Goal: Communication & Community: Answer question/provide support

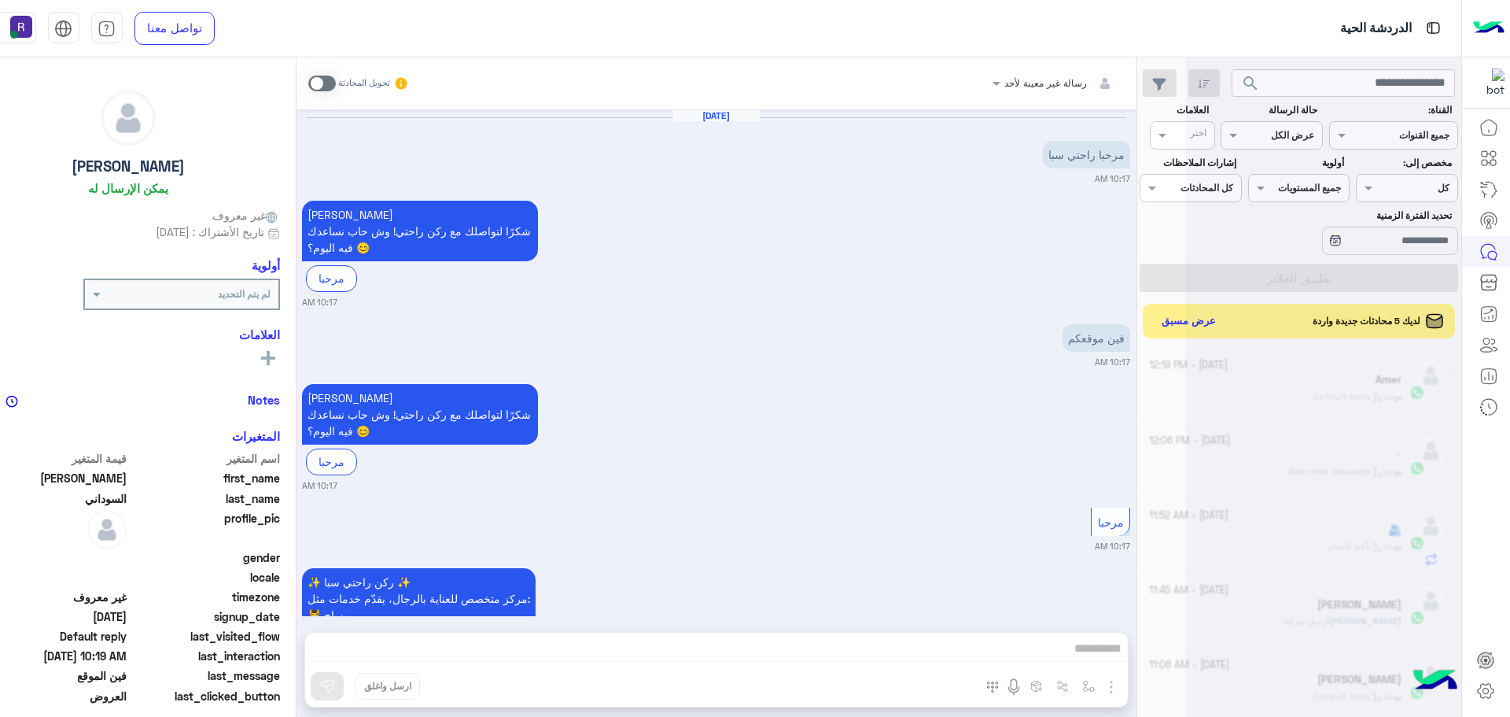
scroll to position [593, 0]
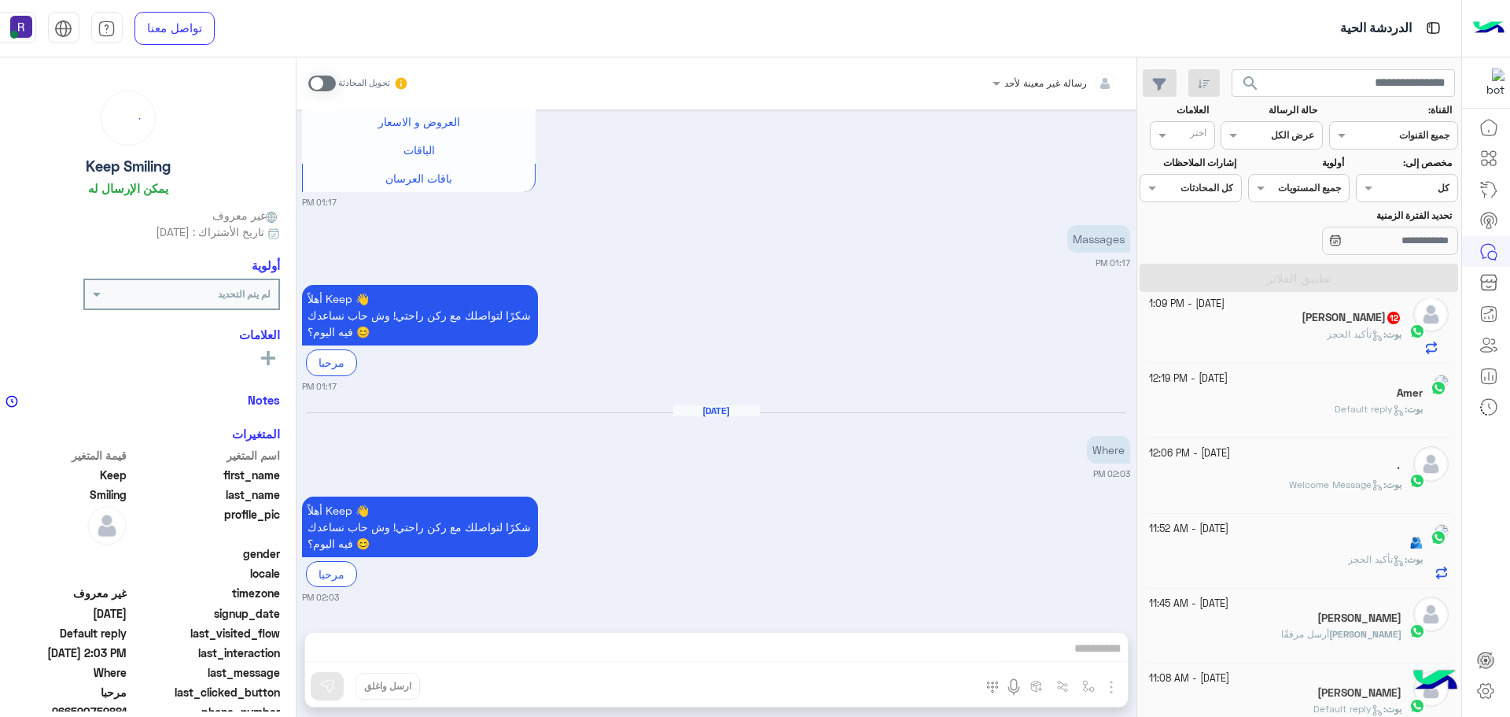
scroll to position [315, 0]
click at [1181, 323] on div "[PERSON_NAME] 12" at bounding box center [1275, 319] width 252 height 17
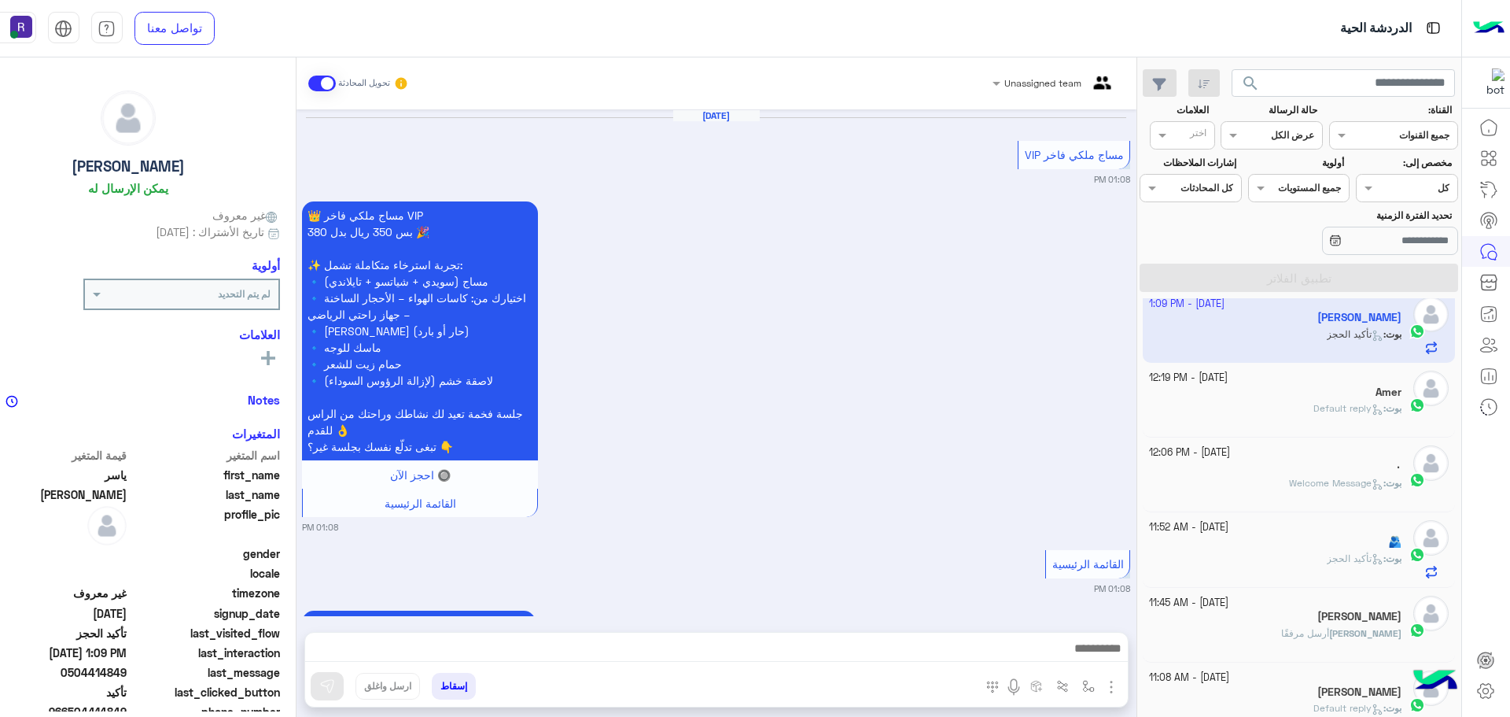
scroll to position [1752, 0]
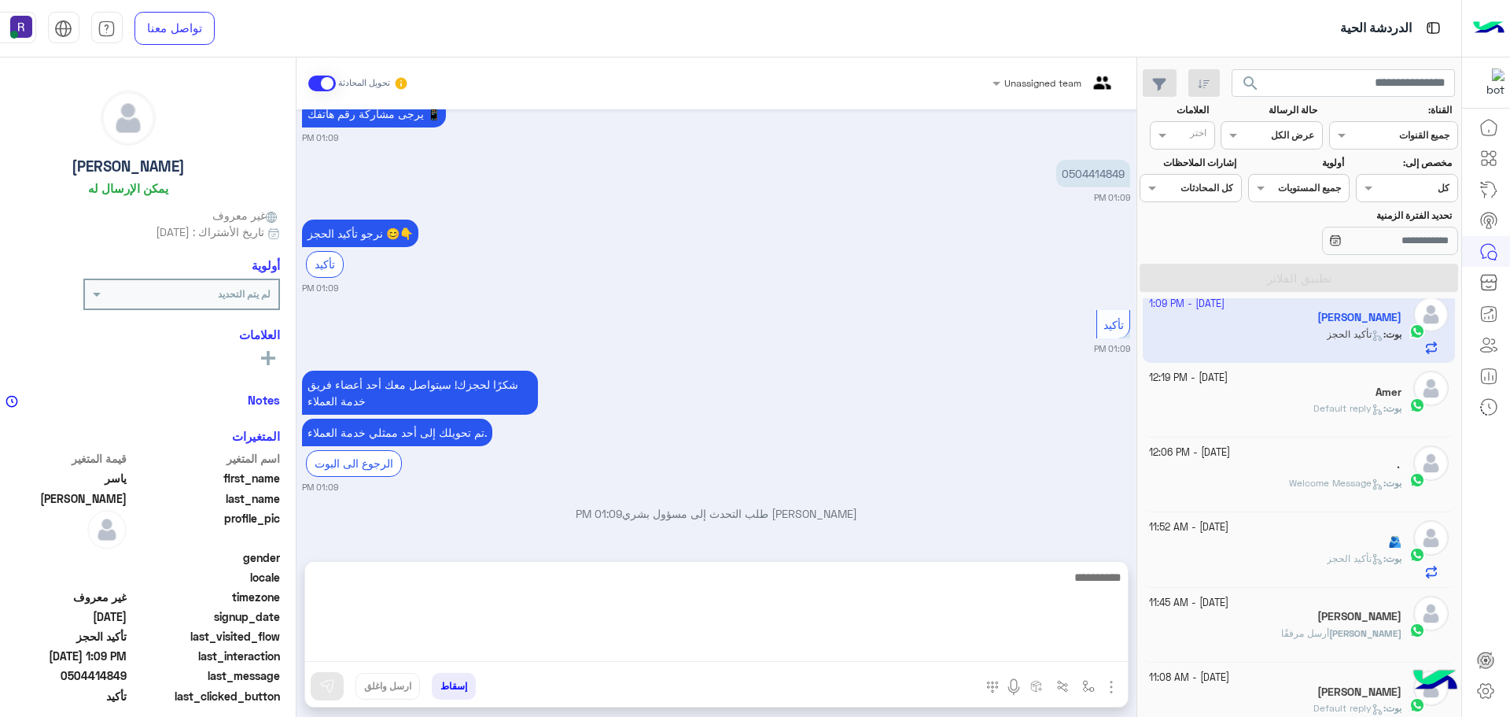
click at [716, 641] on textarea at bounding box center [716, 614] width 823 height 94
type textarea "**********"
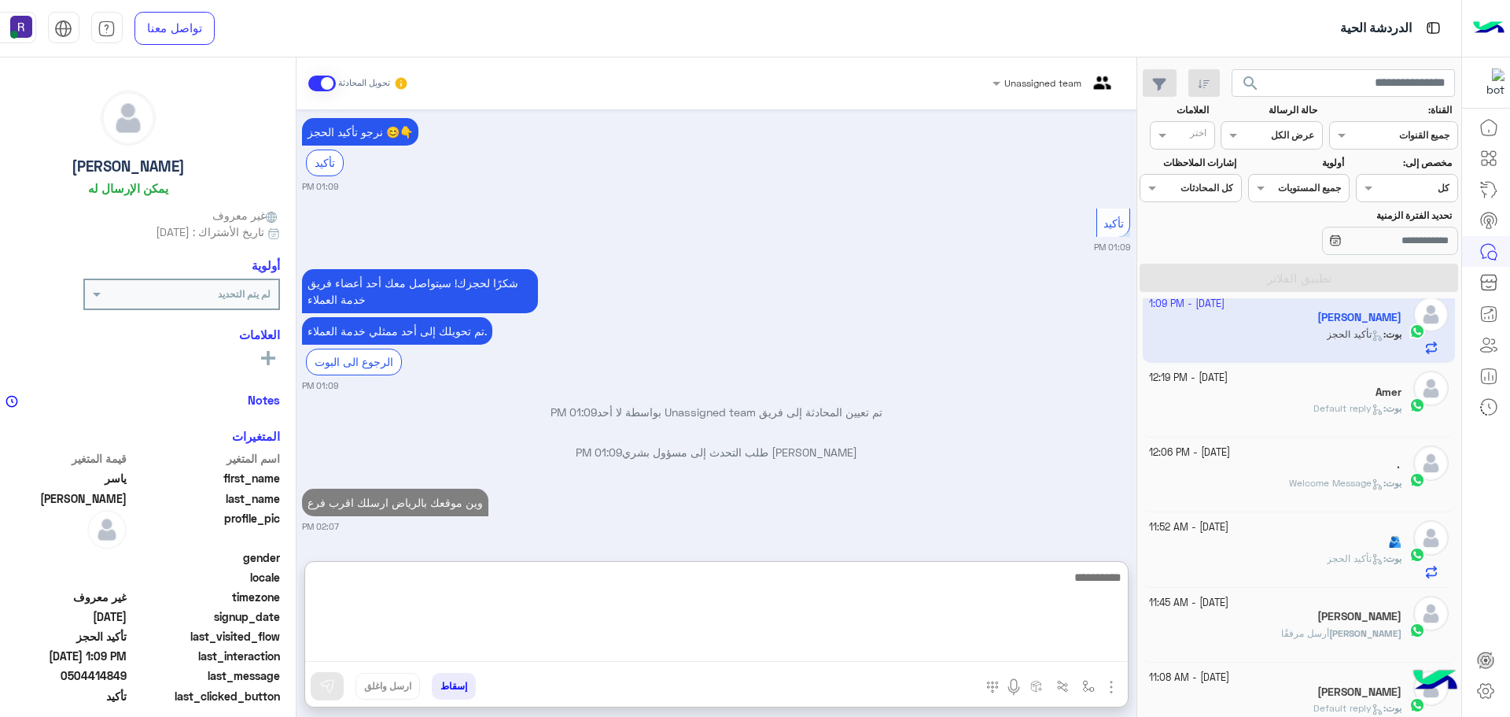
scroll to position [1923, 0]
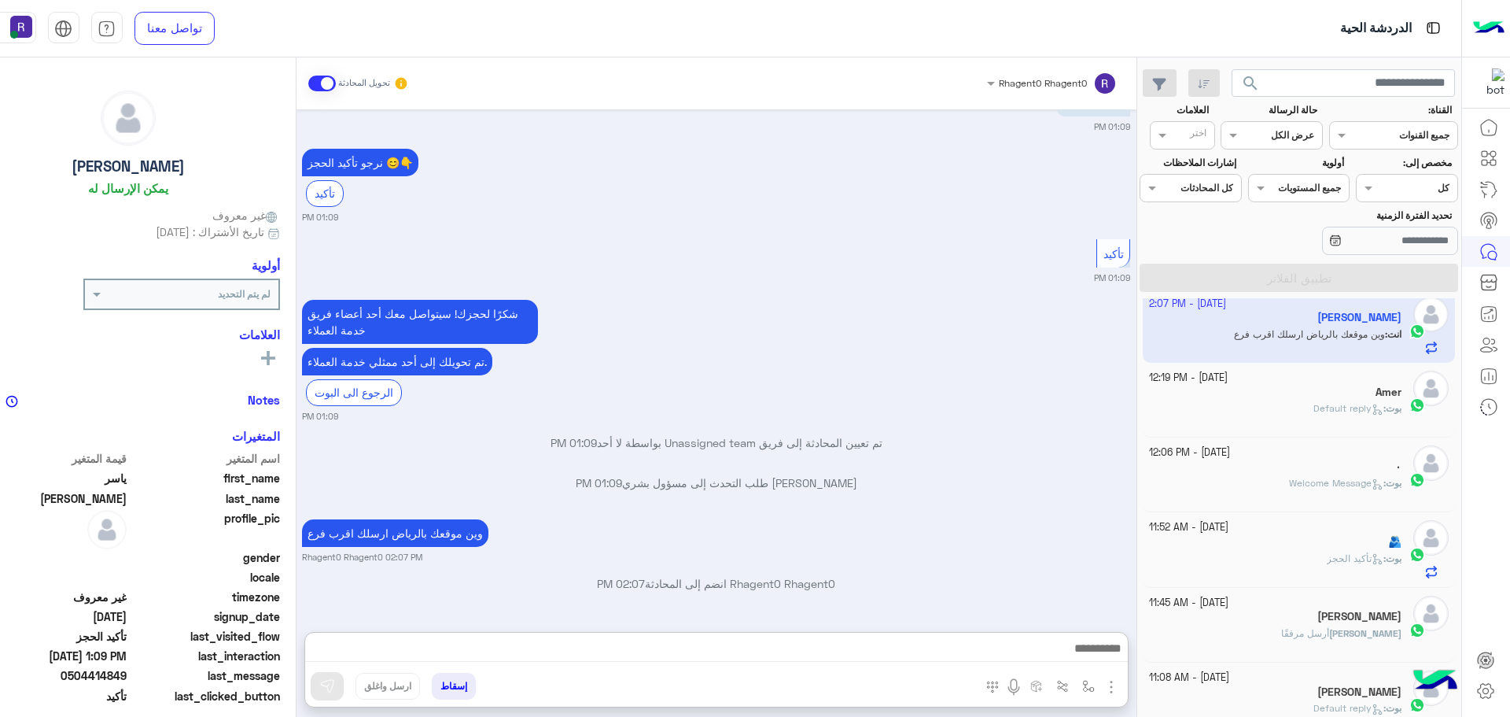
click at [1218, 424] on div "[PERSON_NAME] : Default reply" at bounding box center [1275, 415] width 252 height 28
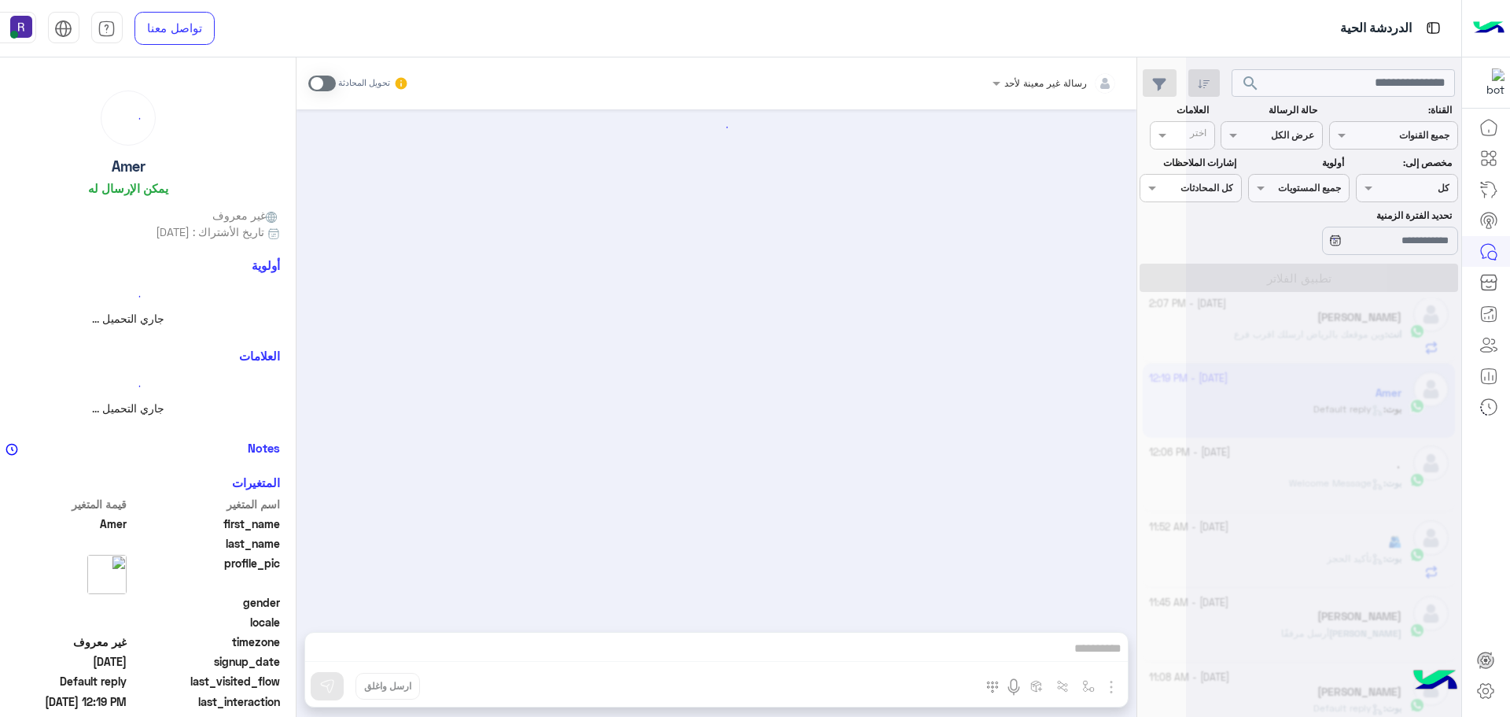
scroll to position [912, 0]
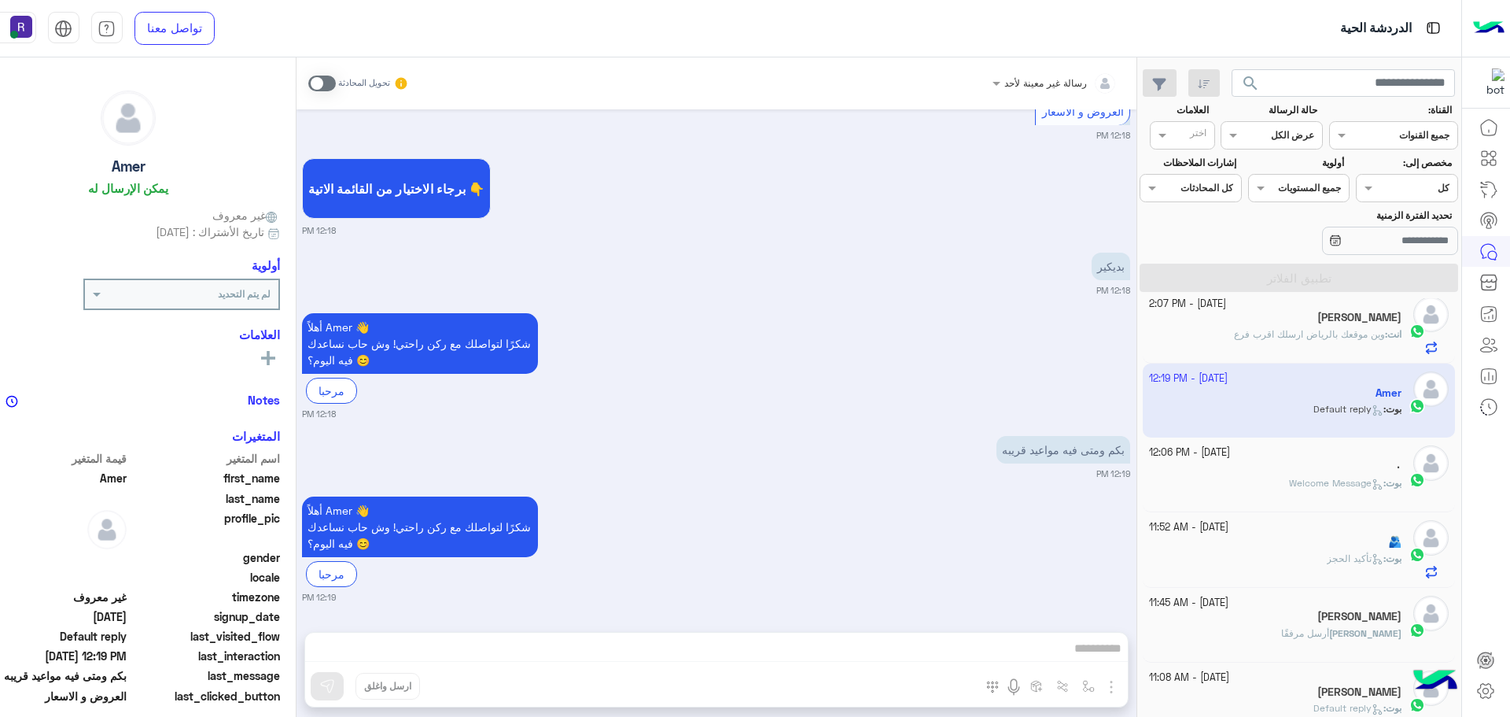
click at [1214, 324] on div "[PERSON_NAME]" at bounding box center [1275, 319] width 252 height 17
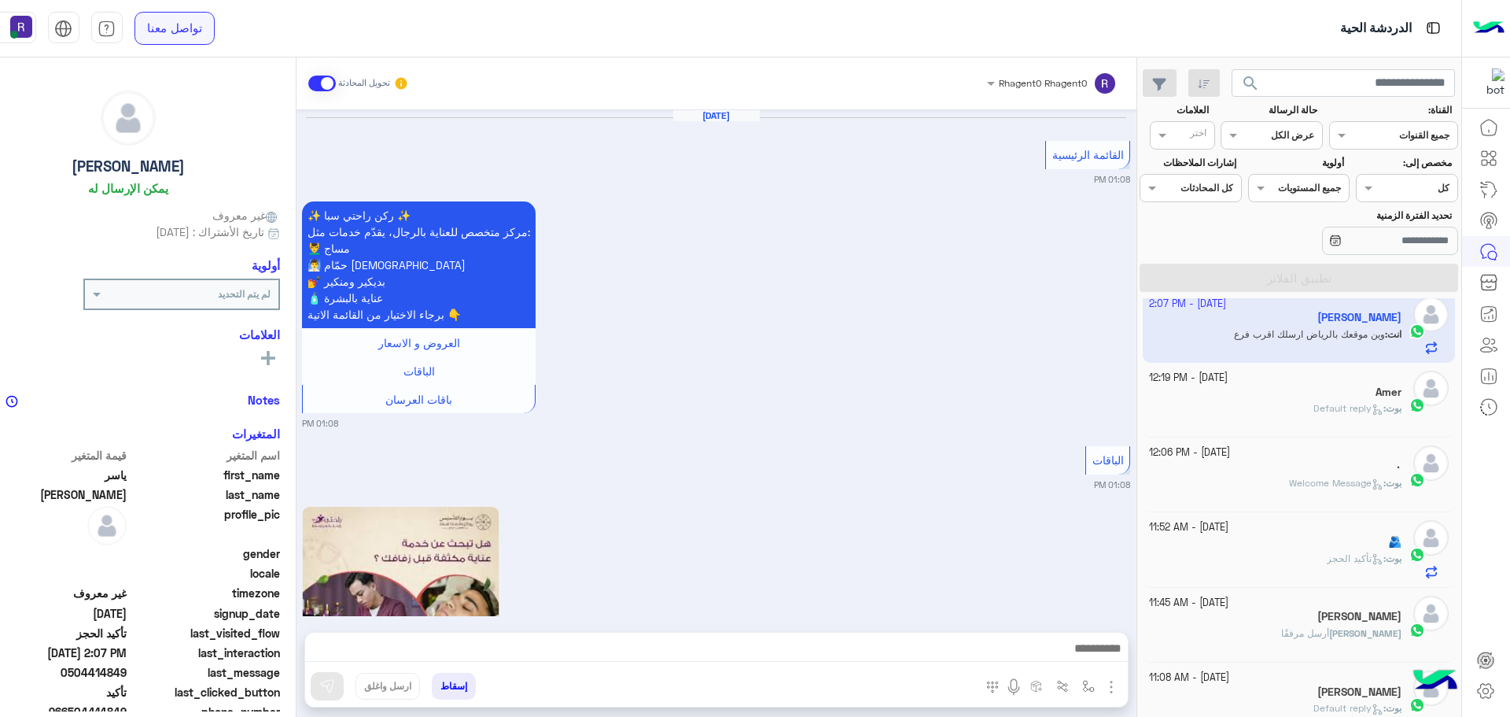
scroll to position [1443, 0]
